Goal: Find specific page/section: Find specific page/section

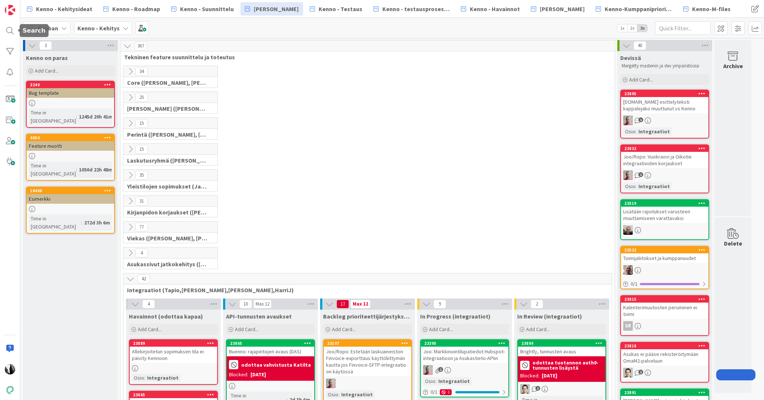
click at [11, 31] on div at bounding box center [10, 30] width 15 height 15
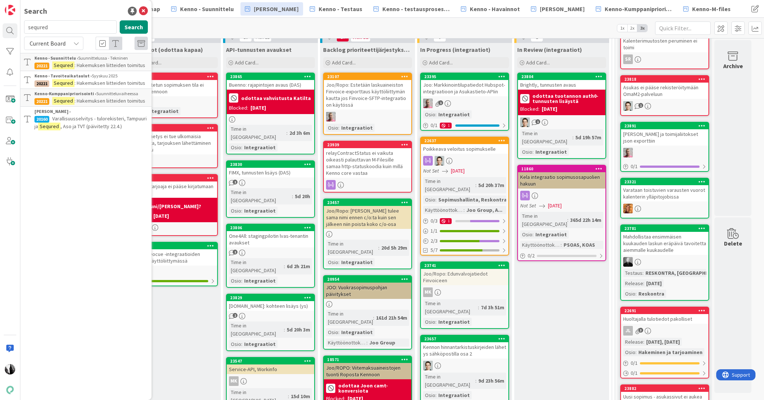
drag, startPoint x: 65, startPoint y: 25, endPoint x: 39, endPoint y: 9, distance: 30.8
click at [26, 28] on input "sequred" at bounding box center [70, 26] width 93 height 13
type input "A"
type input "VARKE"
click at [76, 42] on icon at bounding box center [76, 43] width 6 height 6
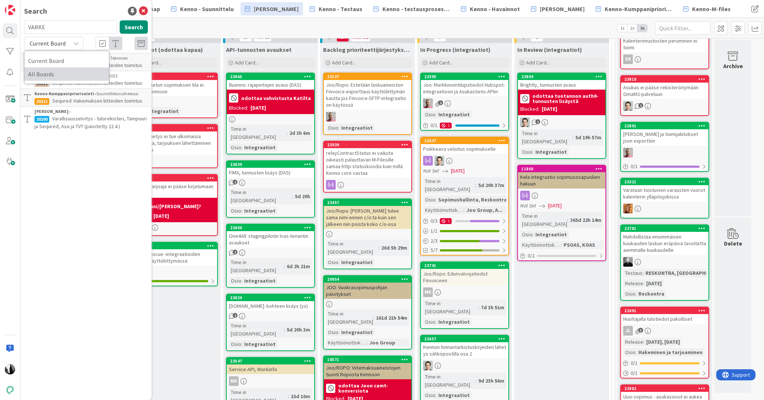
click at [67, 73] on span "All Boards" at bounding box center [66, 74] width 77 height 11
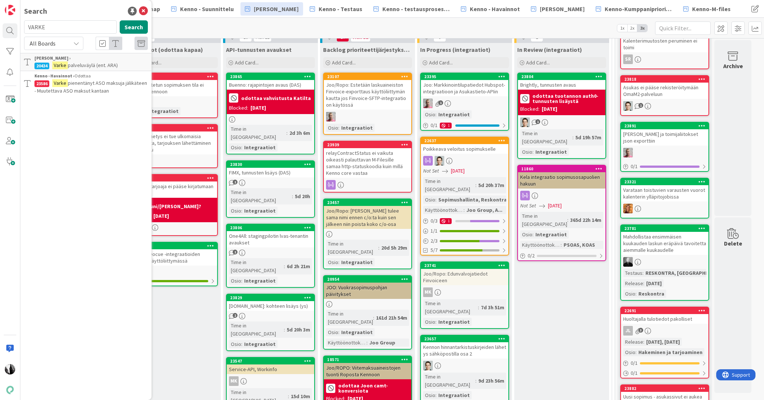
click at [90, 62] on span "palveluväylä (ent. ARA)" at bounding box center [93, 65] width 50 height 7
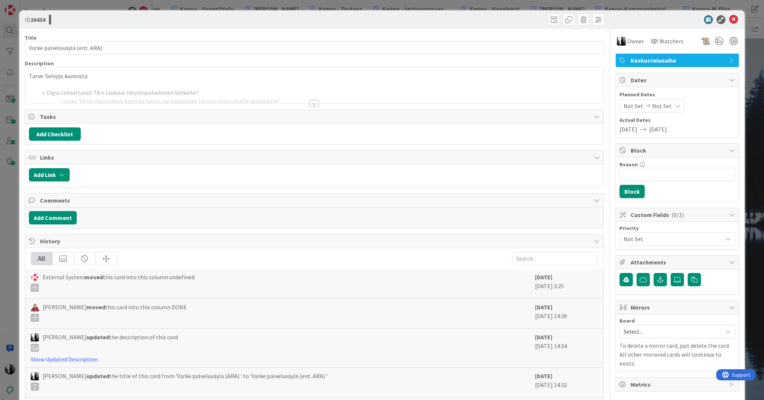
click at [315, 105] on div at bounding box center [314, 103] width 8 height 6
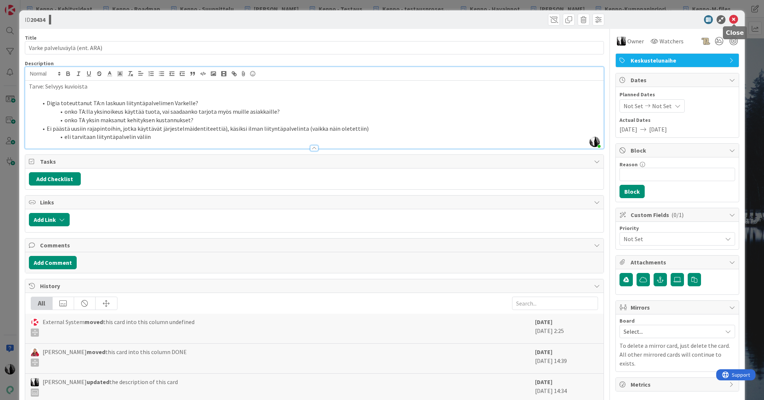
click at [733, 20] on icon at bounding box center [733, 19] width 9 height 9
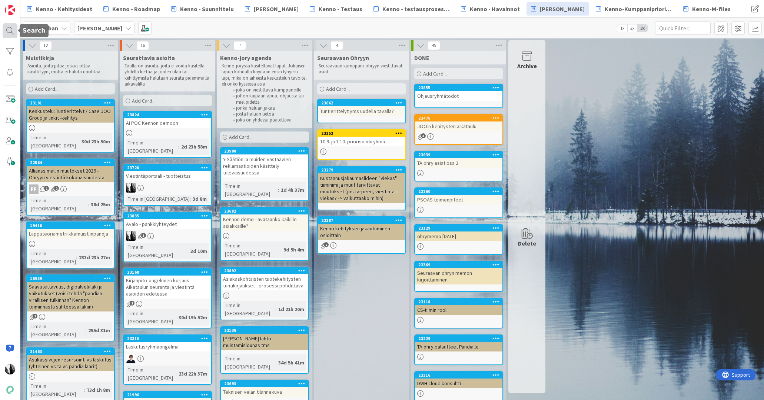
click at [10, 33] on div at bounding box center [10, 30] width 15 height 15
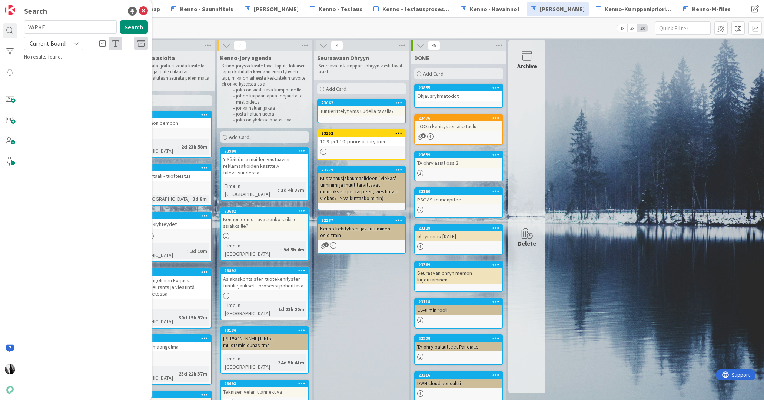
click at [48, 23] on input "VARKE" at bounding box center [70, 26] width 93 height 13
drag, startPoint x: 56, startPoint y: 25, endPoint x: 19, endPoint y: 25, distance: 37.1
click at [18, 26] on div "Search VARKE Search Current Board No results found." at bounding box center [10, 200] width 20 height 400
type input "ASO-numeron"
click at [71, 44] on div "Current Board" at bounding box center [53, 43] width 59 height 13
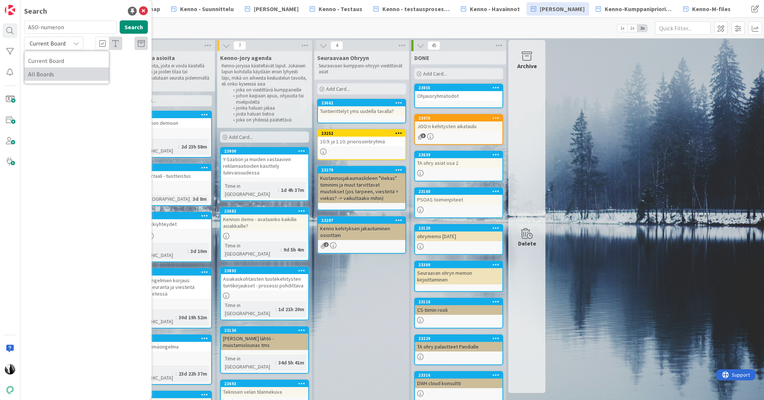
drag, startPoint x: 55, startPoint y: 74, endPoint x: 60, endPoint y: 72, distance: 5.0
click at [55, 74] on span "All Boards" at bounding box center [66, 74] width 77 height 11
click at [138, 25] on button "Search" at bounding box center [134, 26] width 28 height 13
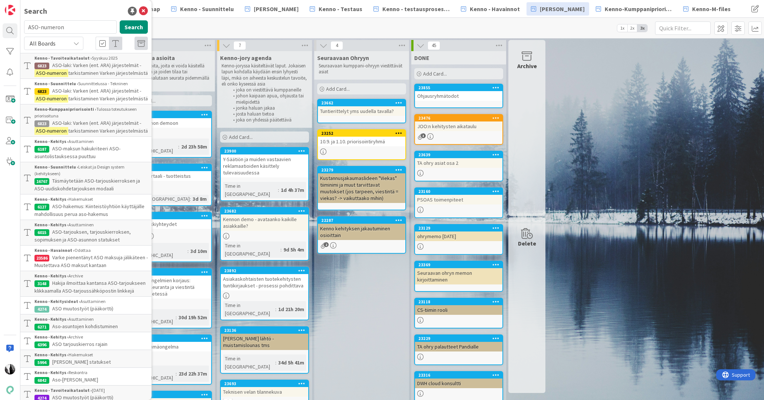
click at [88, 92] on span "ASO-laki: Varken (ent. ARA) järjestelmät -" at bounding box center [96, 90] width 89 height 7
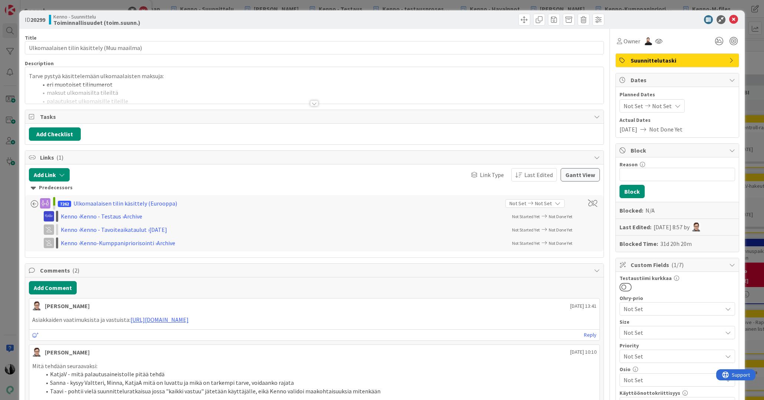
click at [313, 103] on div at bounding box center [314, 103] width 8 height 6
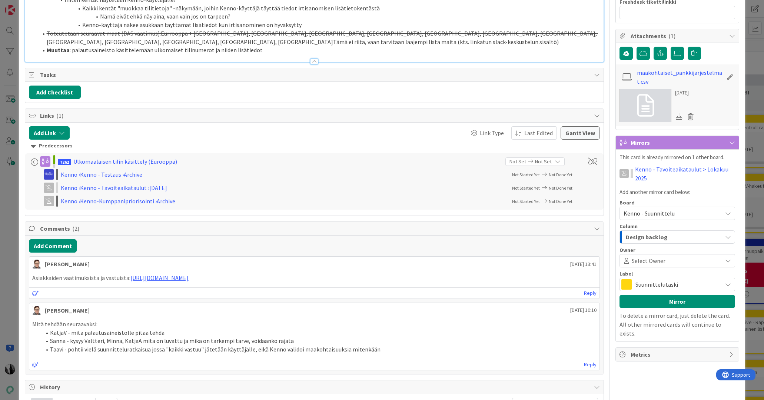
scroll to position [370, 0]
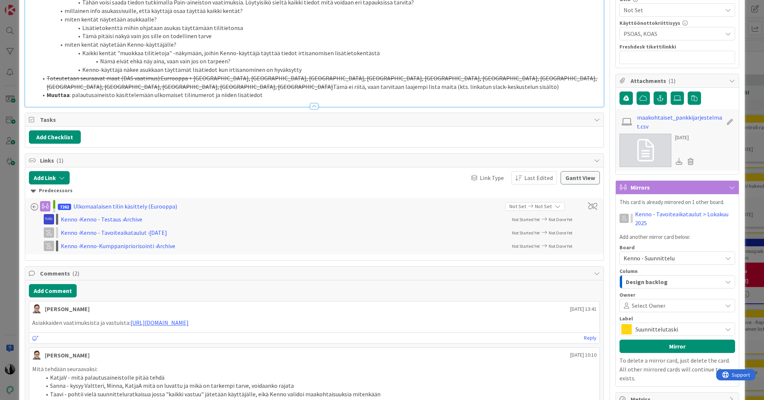
click at [275, 96] on li "Muuttaa : palautusaineisto käsittelemään ulkomaiset tilinumerot ja niiden lisät…" at bounding box center [319, 95] width 563 height 9
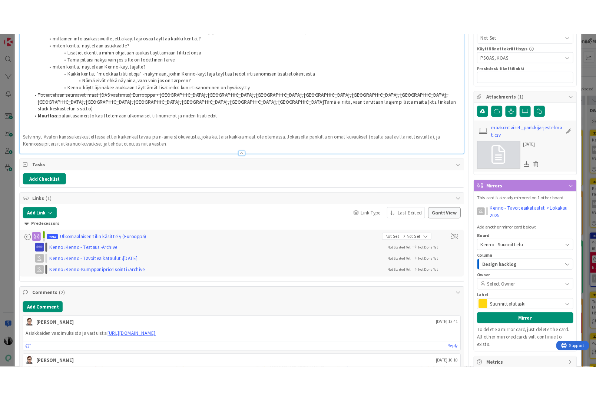
scroll to position [409, 0]
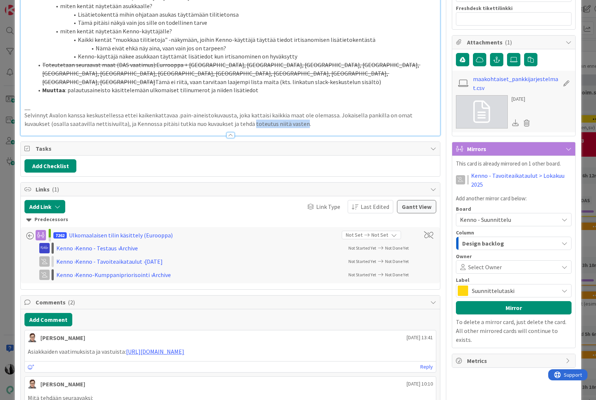
drag, startPoint x: 222, startPoint y: 124, endPoint x: 271, endPoint y: 124, distance: 48.6
click at [271, 124] on p "Selvinnyt Avalon kanssa keskustellessa ettei kaikenkattavaa .pain-aineistokuvau…" at bounding box center [230, 119] width 412 height 17
click at [226, 124] on p "Selvinnyt Avalon kanssa keskustellessa ettei kaikenkattavaa .pain-aineistokuvau…" at bounding box center [230, 119] width 412 height 17
drag, startPoint x: 206, startPoint y: 124, endPoint x: 271, endPoint y: 124, distance: 64.9
click at [271, 124] on p "Selvinnyt Avalon kanssa keskustellessa ettei kaikenkattavaa .pain-aineistokuvau…" at bounding box center [230, 119] width 412 height 17
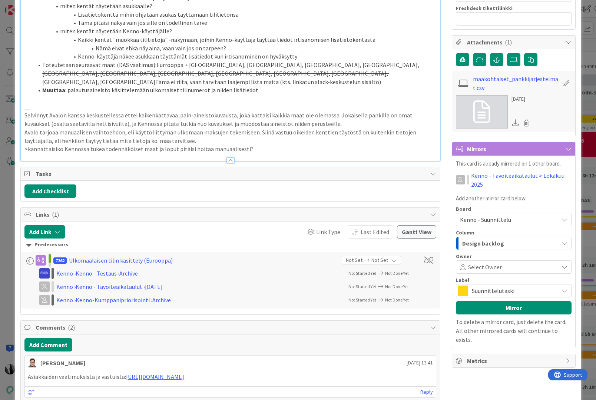
drag, startPoint x: 152, startPoint y: 148, endPoint x: 190, endPoint y: 148, distance: 37.8
click at [152, 148] on p ">kannattaisiko Kennossa tukea todennäköiset maat ja loput pitäisi hoitaa manuaa…" at bounding box center [230, 149] width 412 height 9
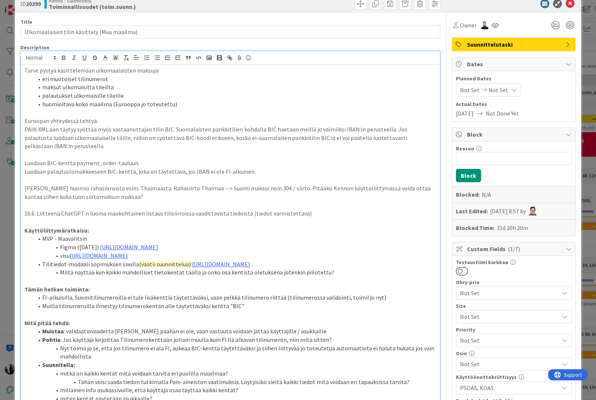
scroll to position [0, 0]
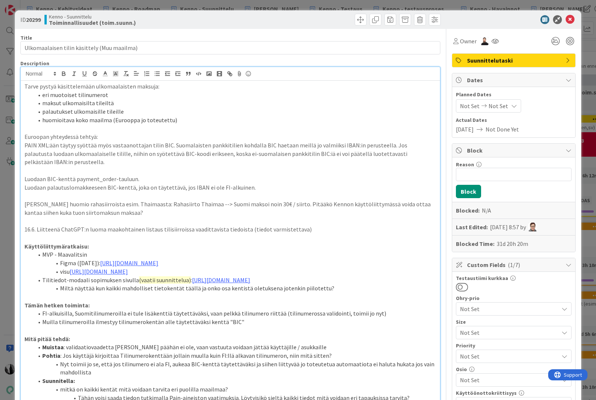
click at [479, 17] on div at bounding box center [509, 19] width 131 height 9
click at [483, 18] on div at bounding box center [509, 19] width 131 height 9
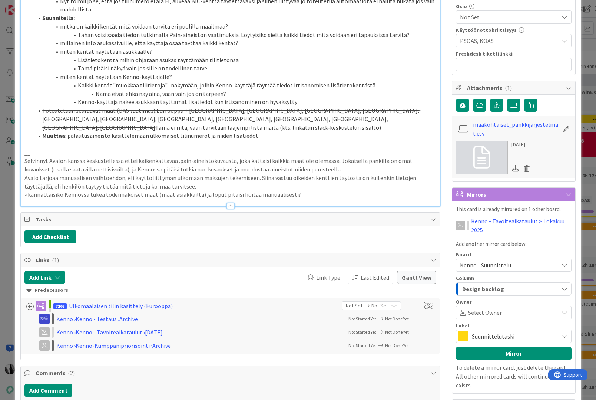
scroll to position [375, 0]
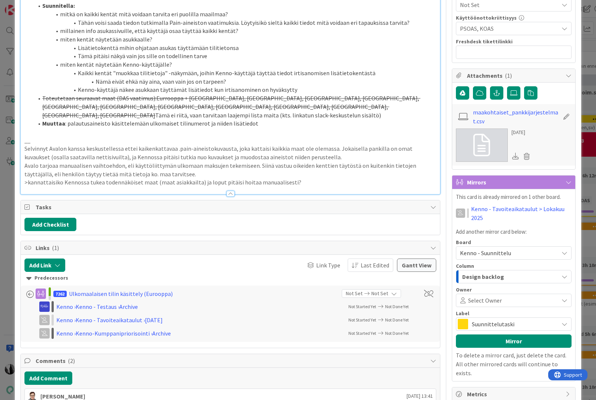
click at [231, 196] on div at bounding box center [230, 194] width 8 height 6
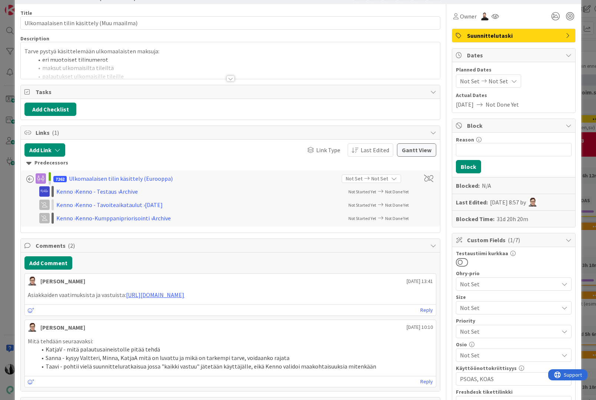
scroll to position [0, 0]
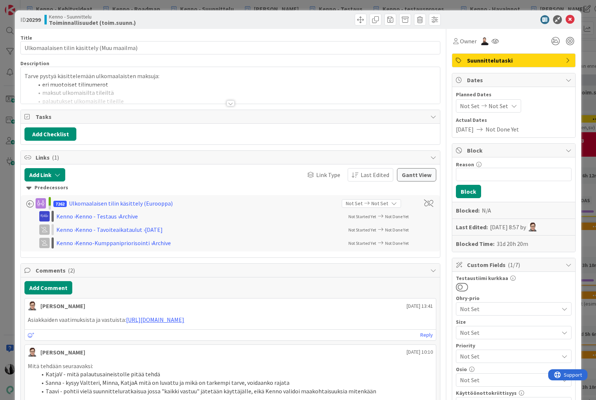
click at [231, 104] on div at bounding box center [230, 103] width 8 height 6
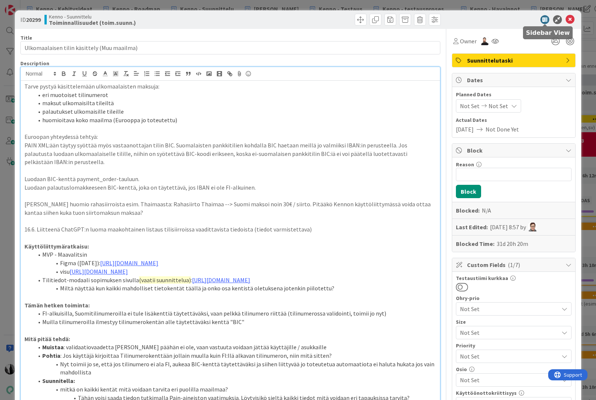
click at [504, 17] on div at bounding box center [509, 19] width 131 height 9
click at [570, 19] on icon at bounding box center [570, 19] width 9 height 9
